Goal: Complete application form

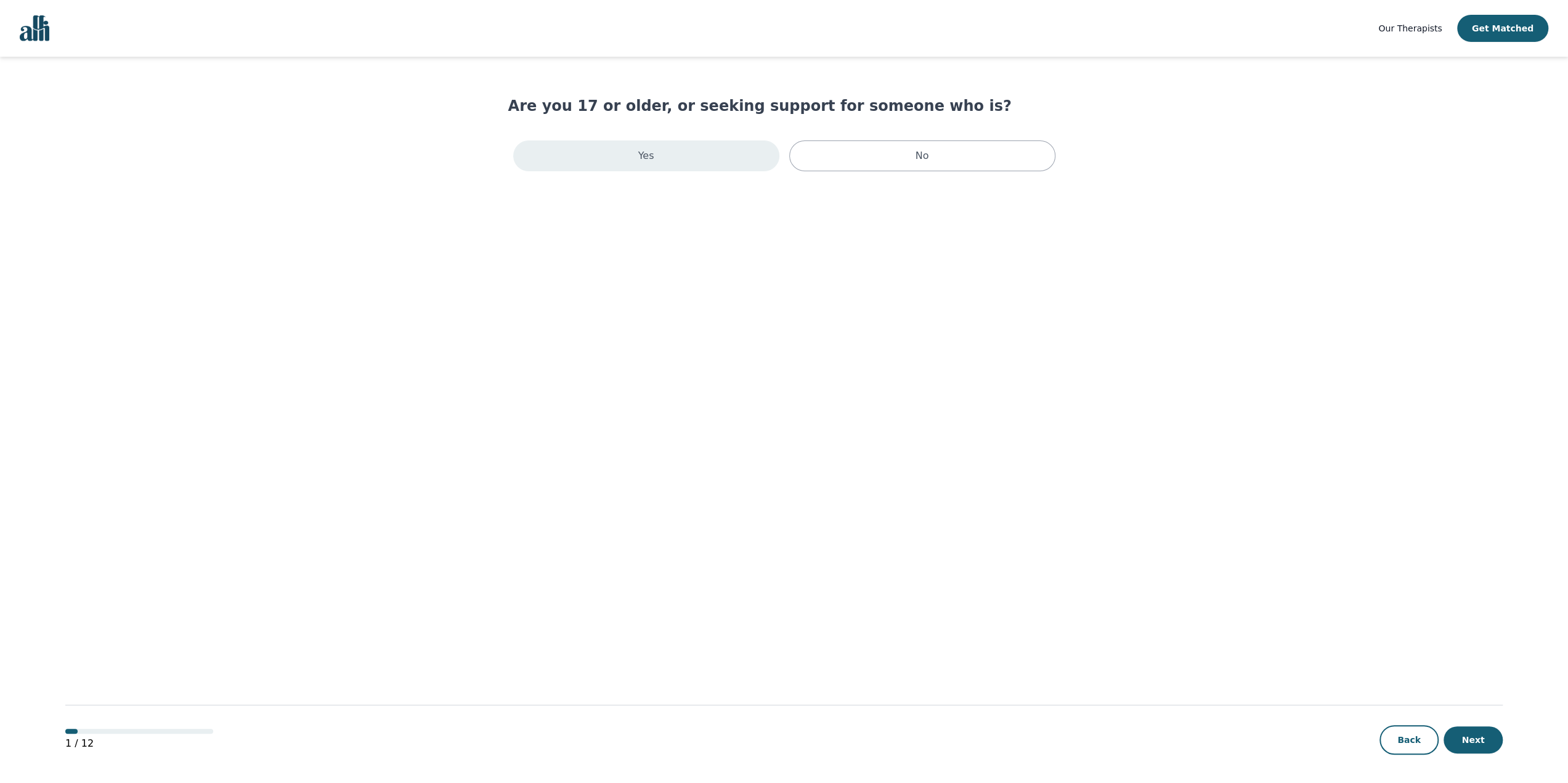
click at [652, 163] on div "Yes" at bounding box center [646, 156] width 266 height 31
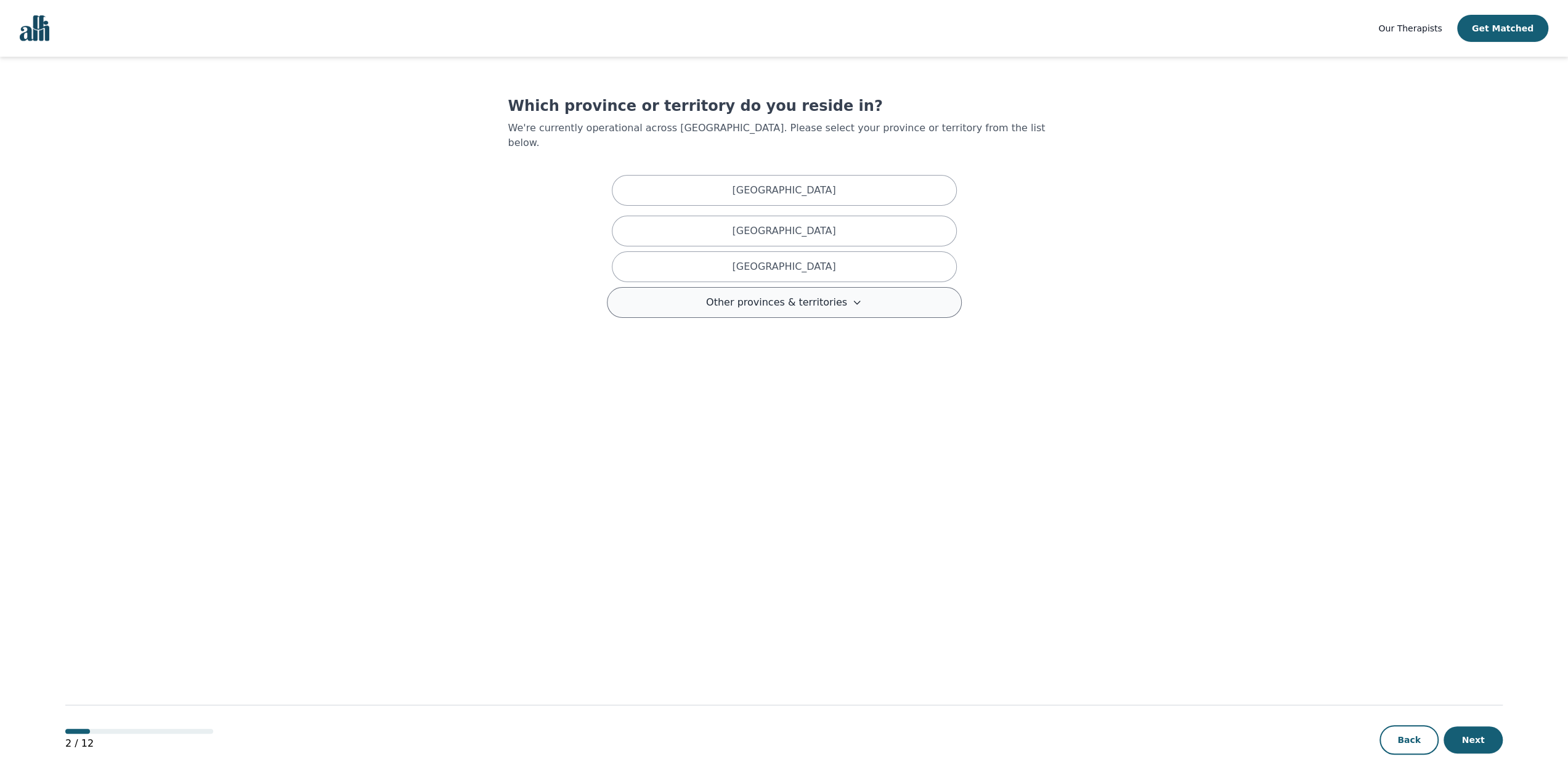
click at [765, 295] on span "Other provinces & territories" at bounding box center [777, 302] width 141 height 15
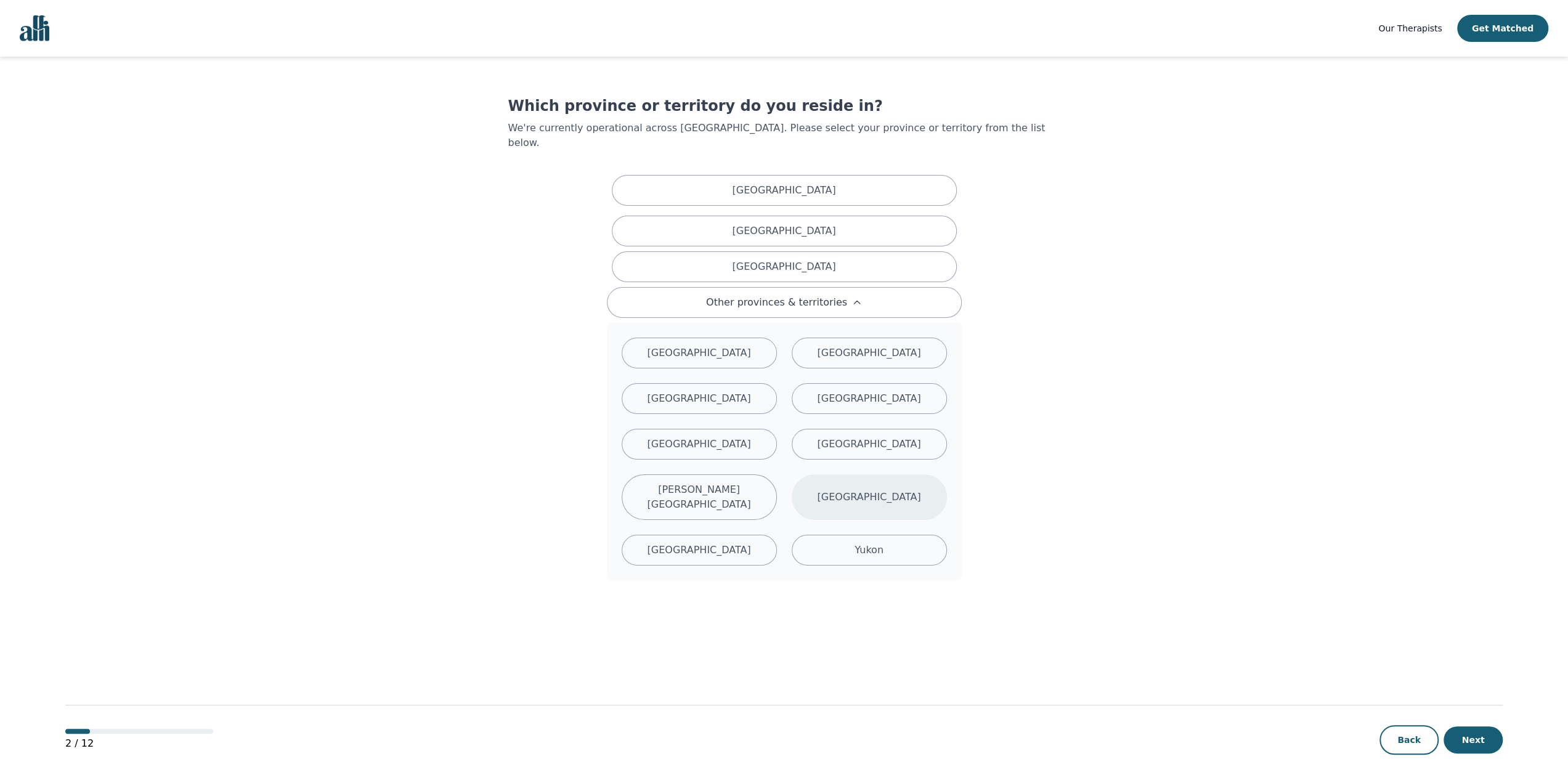
click at [854, 475] on div "Quebec" at bounding box center [869, 497] width 155 height 45
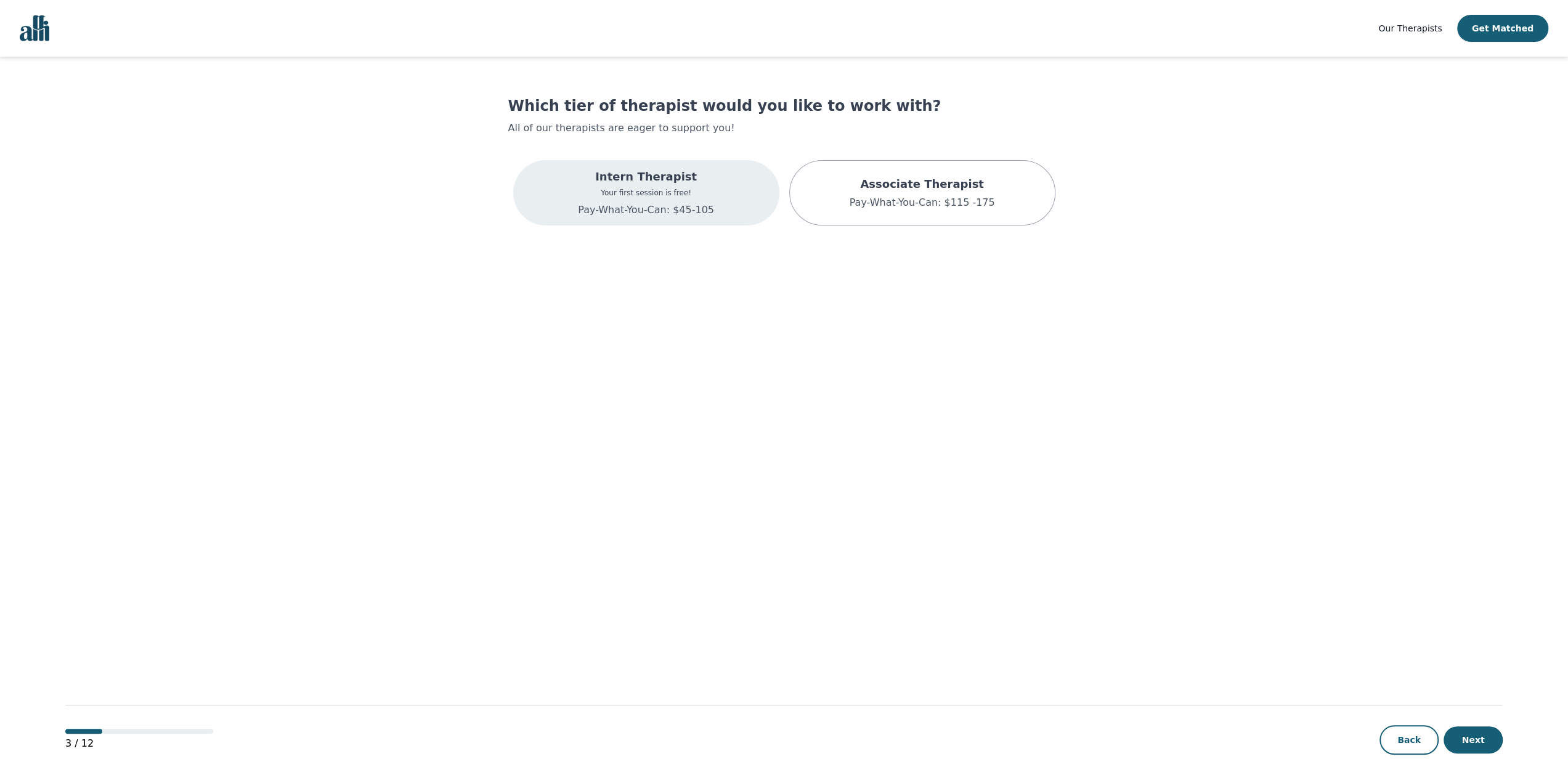
click at [701, 209] on p "Pay-What-You-Can: $45-105" at bounding box center [645, 210] width 136 height 15
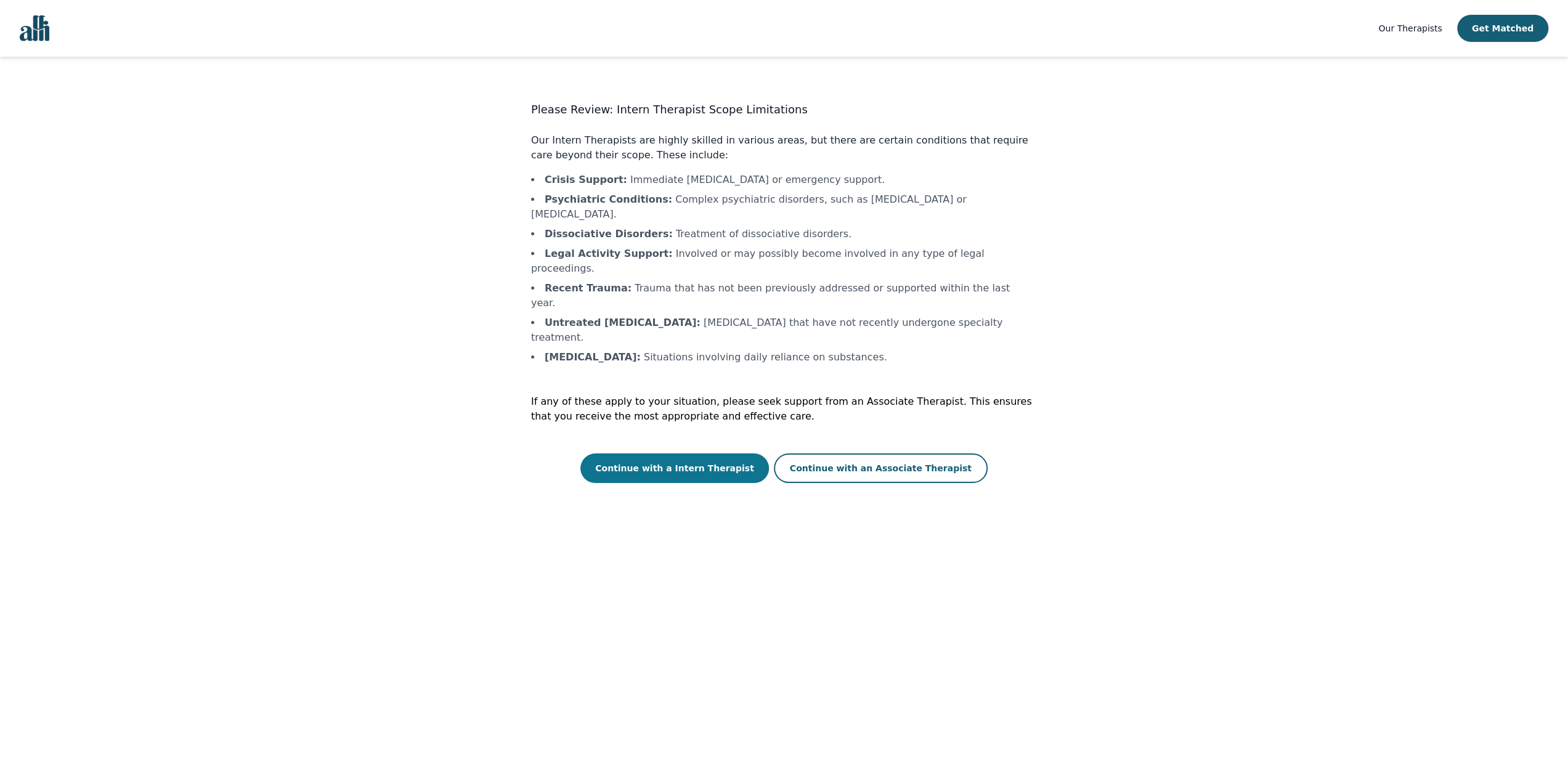
click at [718, 454] on button "Continue with a Intern Therapist" at bounding box center [674, 468] width 189 height 29
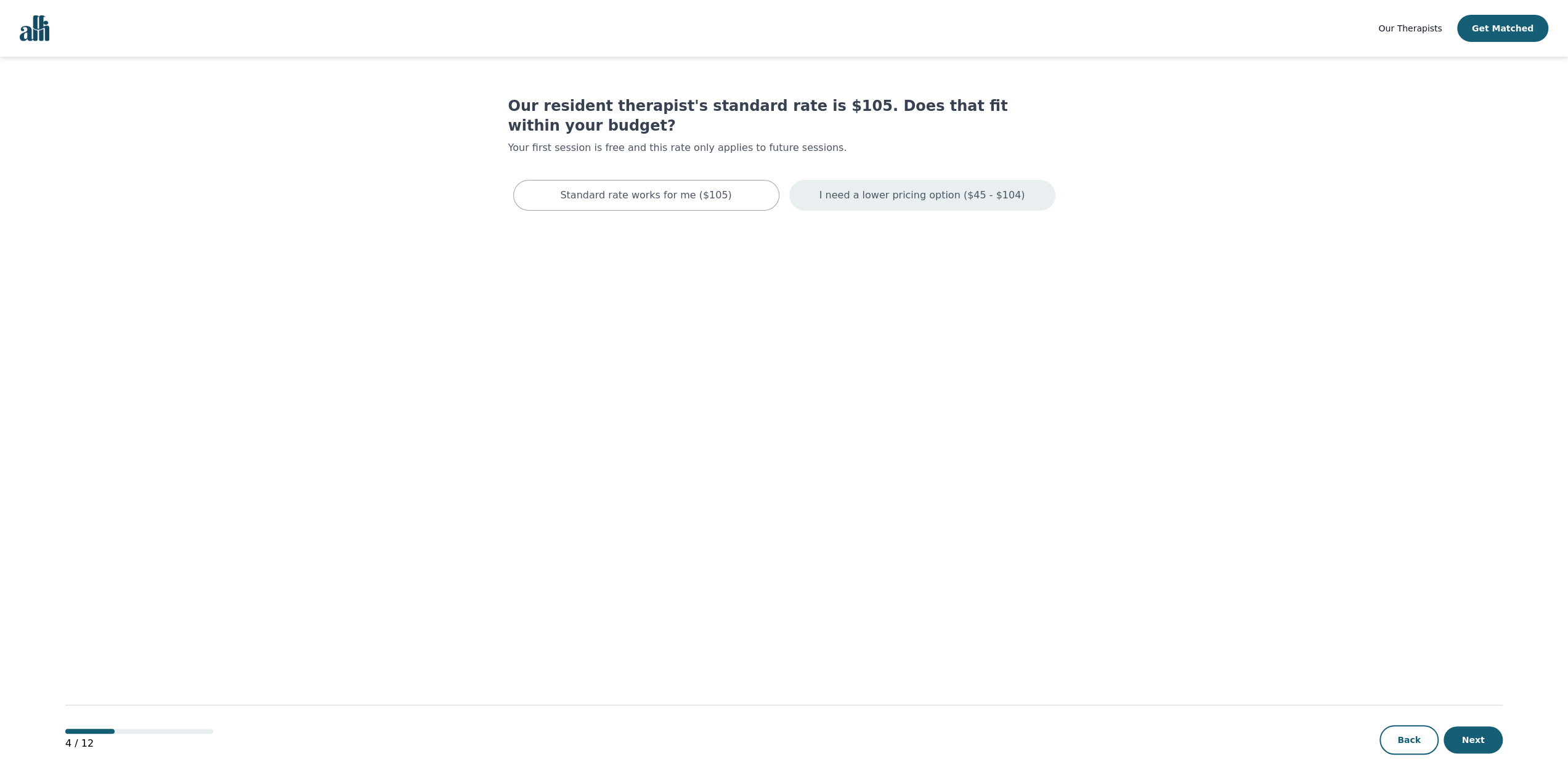
click at [860, 183] on div "I need a lower pricing option ($45 - $104)" at bounding box center [923, 195] width 266 height 31
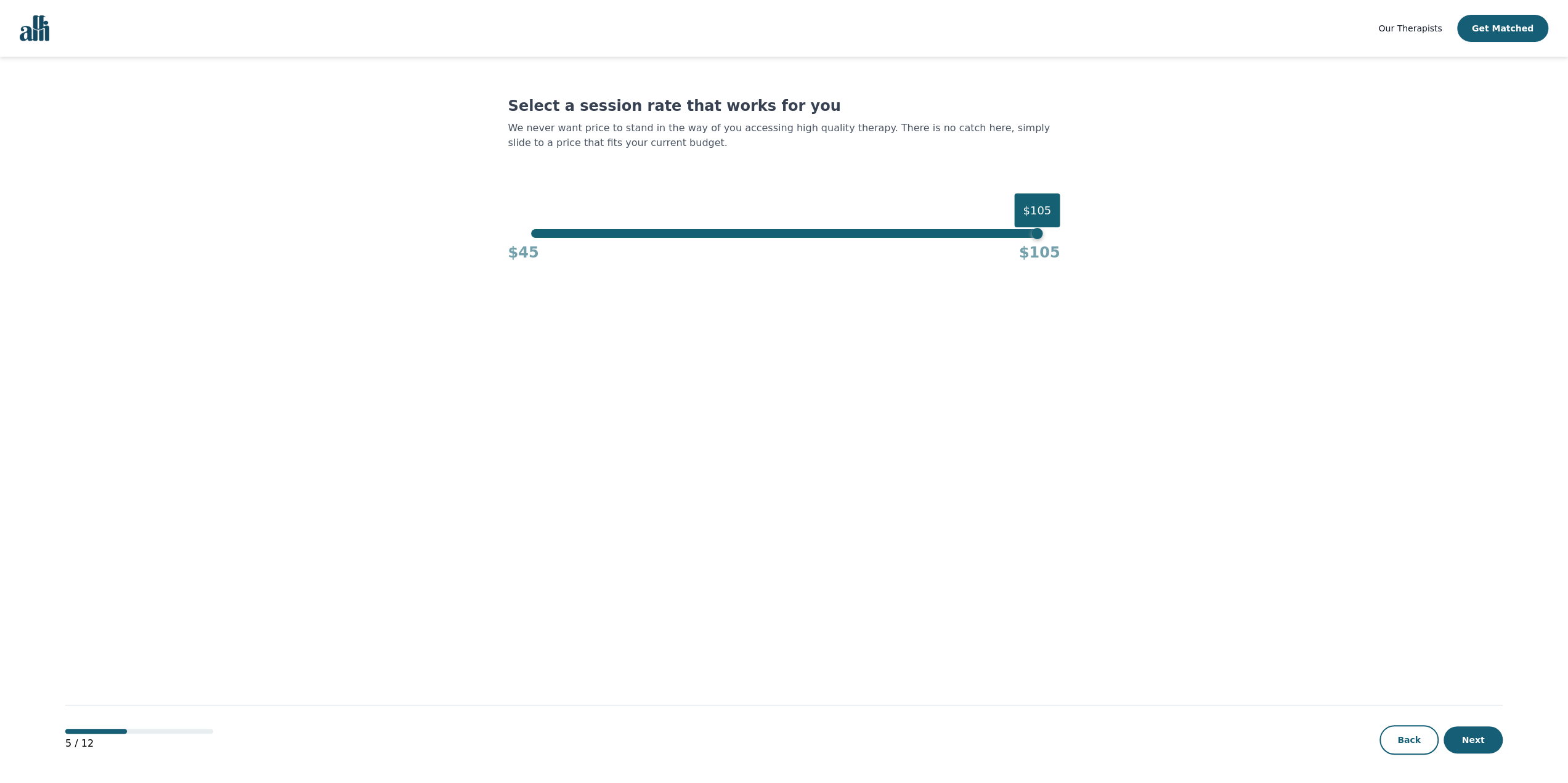
drag, startPoint x: 849, startPoint y: 196, endPoint x: 305, endPoint y: 230, distance: 545.1
click at [292, 230] on main "Select a session rate that works for you We never want price to stand in the wa…" at bounding box center [784, 420] width 1437 height 727
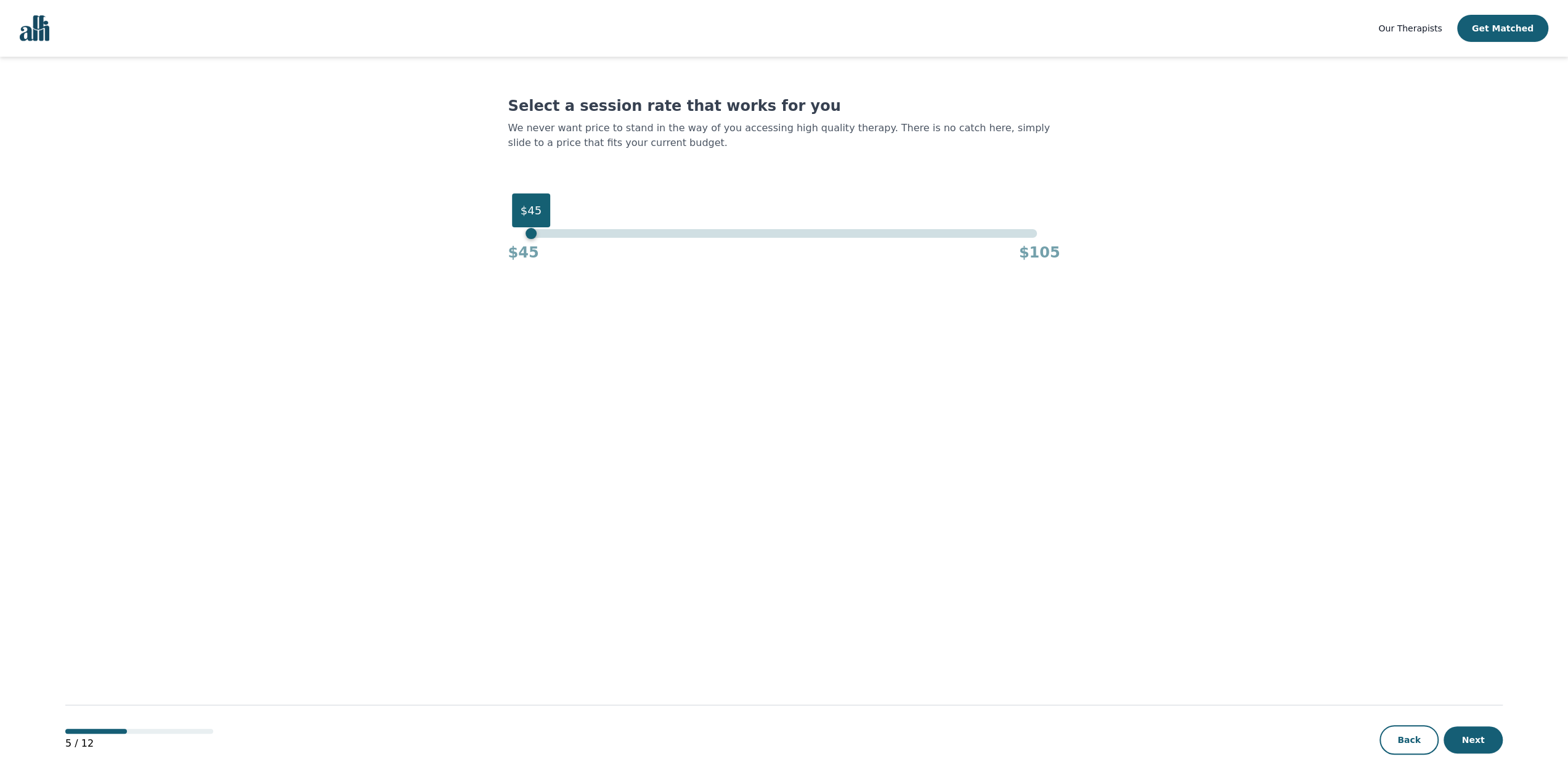
drag, startPoint x: 940, startPoint y: 255, endPoint x: 266, endPoint y: 278, distance: 674.4
click at [269, 278] on main "Select a session rate that works for you We never want price to stand in the wa…" at bounding box center [784, 420] width 1437 height 727
click at [1482, 741] on button "Next" at bounding box center [1473, 739] width 59 height 27
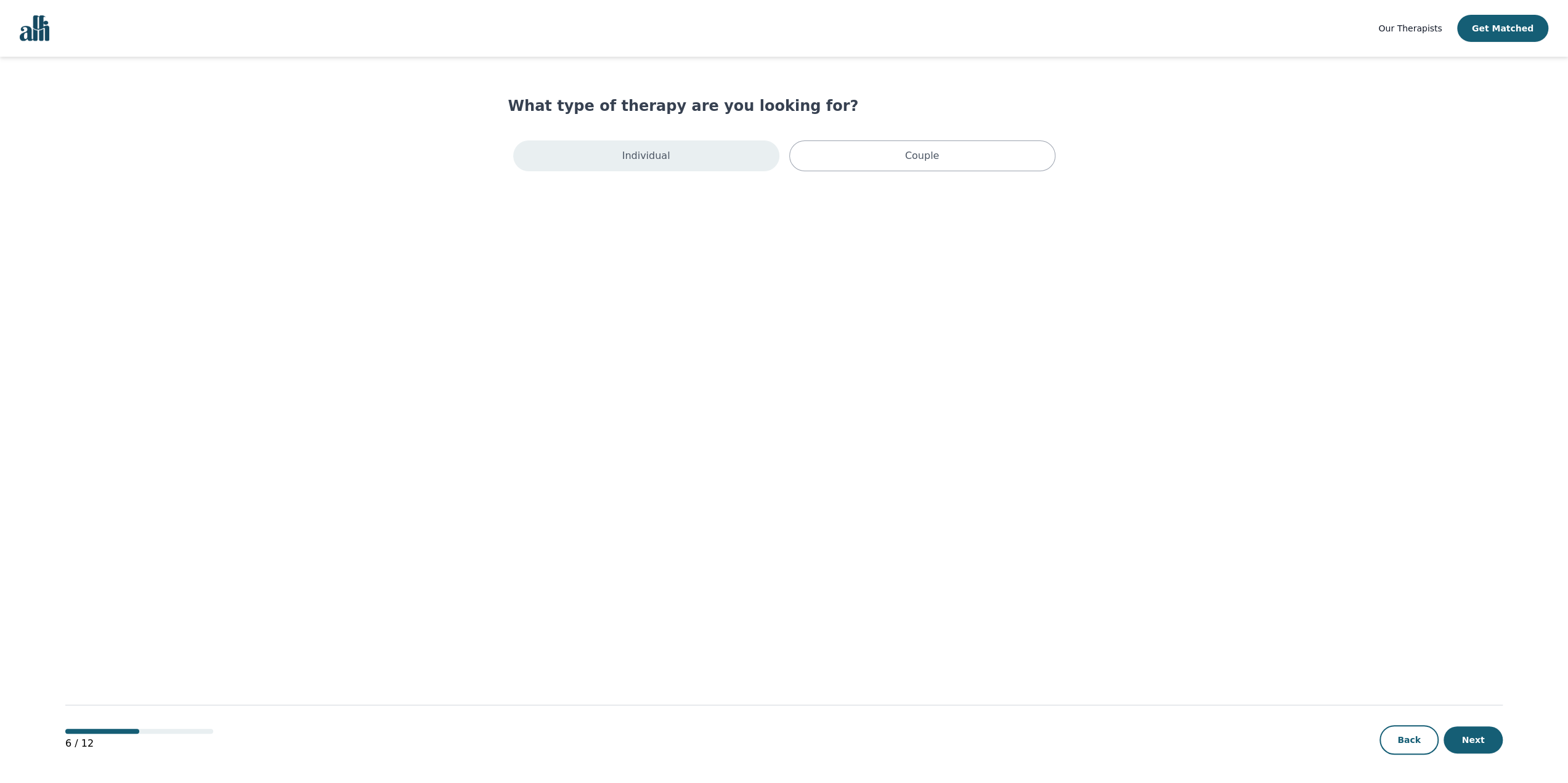
click at [658, 149] on p "Individual" at bounding box center [646, 155] width 48 height 15
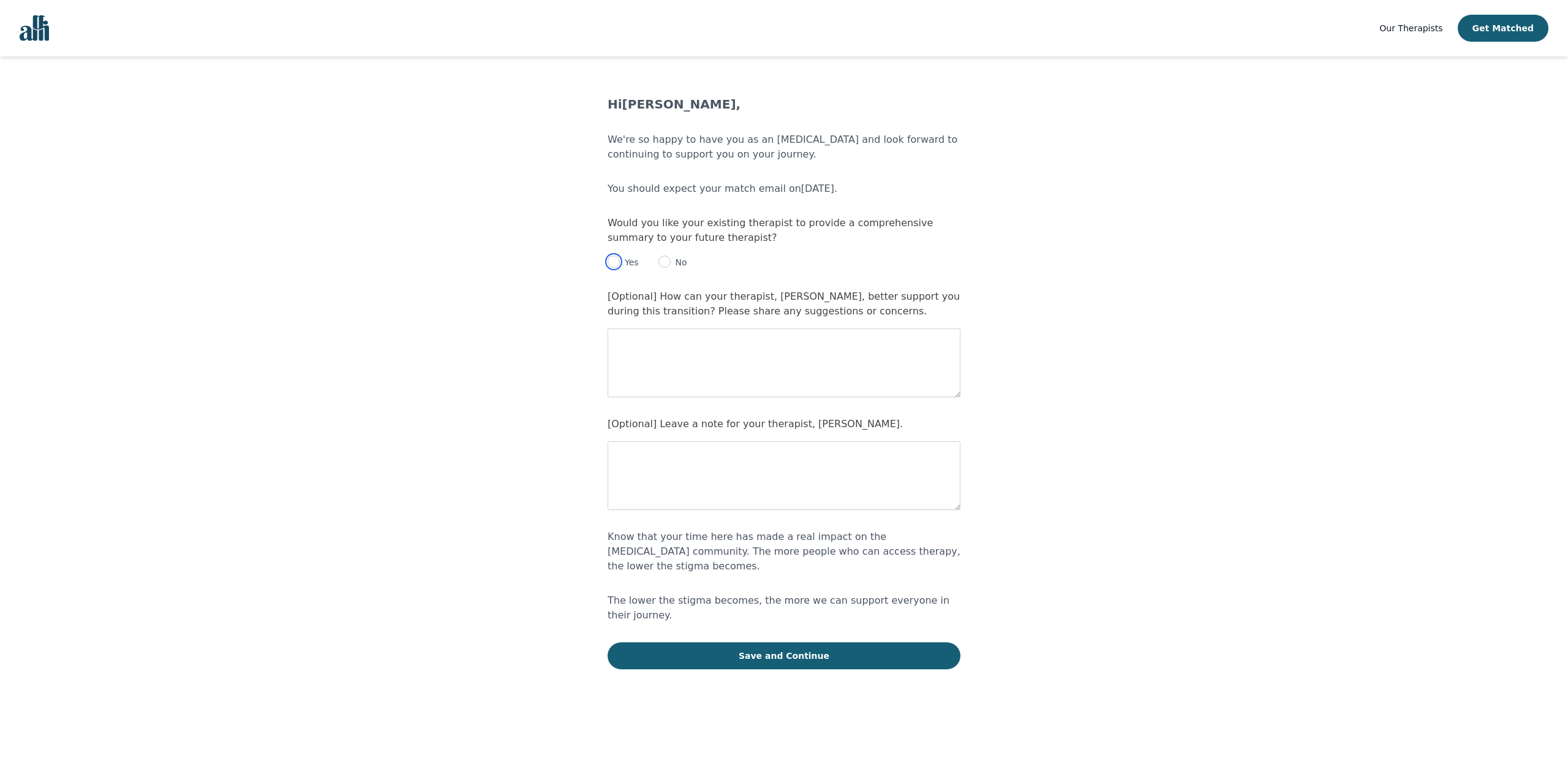
click at [618, 265] on input "radio" at bounding box center [613, 262] width 12 height 12
radio input "true"
click at [674, 330] on textarea at bounding box center [784, 363] width 353 height 69
type textarea "It would just be nice if she can share her notes with the next therapist."
click at [682, 642] on button "Save and Continue" at bounding box center [784, 656] width 353 height 27
